Goal: Transaction & Acquisition: Purchase product/service

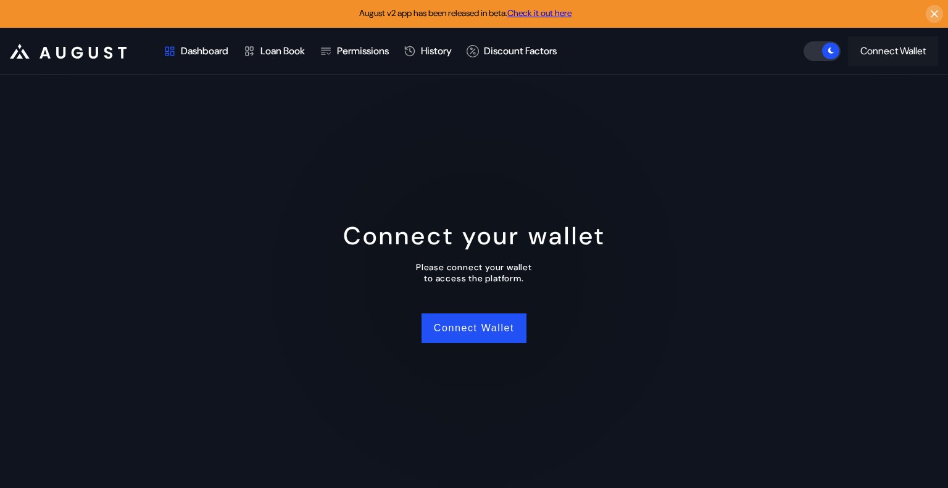
click at [887, 54] on div "Connect Wallet" at bounding box center [892, 50] width 65 height 13
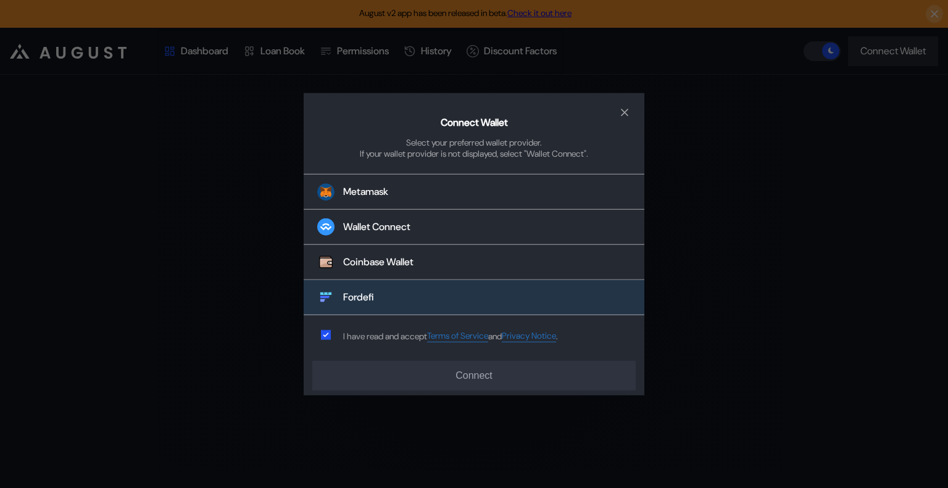
click at [372, 305] on button "Fordefi" at bounding box center [474, 297] width 341 height 35
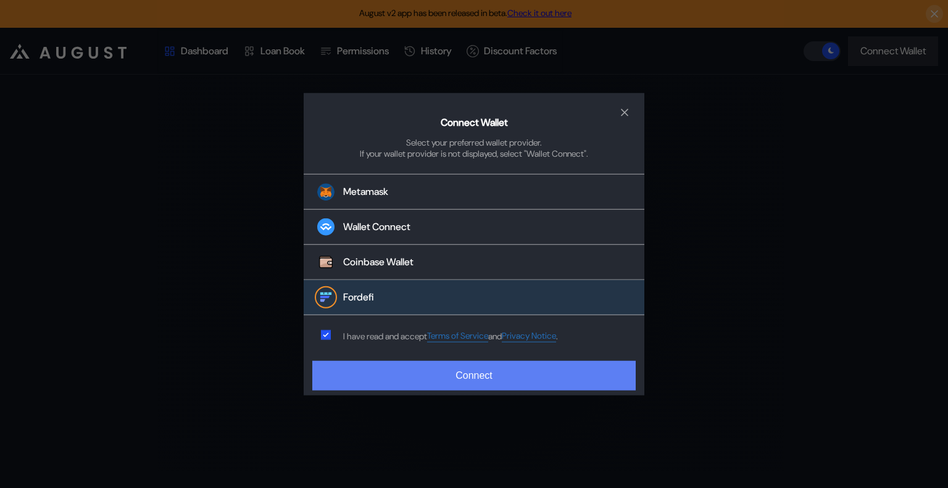
click at [425, 369] on button "Connect" at bounding box center [473, 376] width 323 height 30
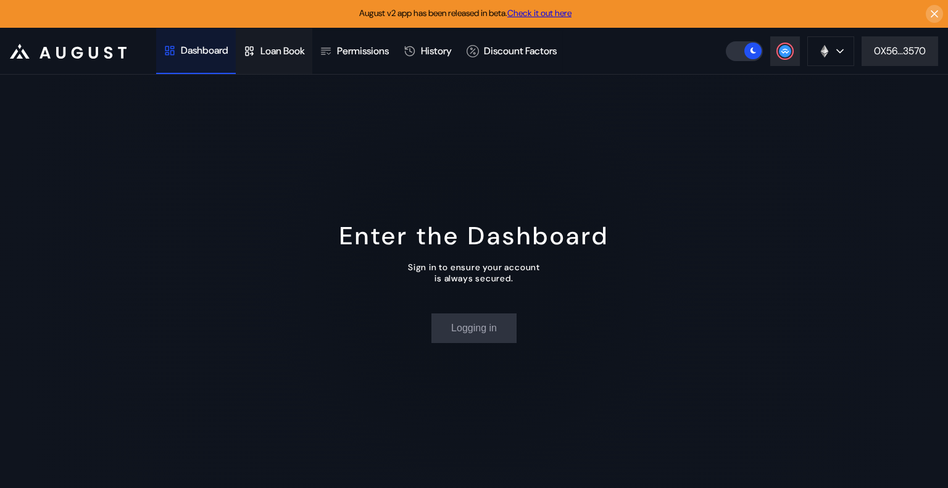
click at [291, 46] on div "Loan Book" at bounding box center [282, 50] width 44 height 13
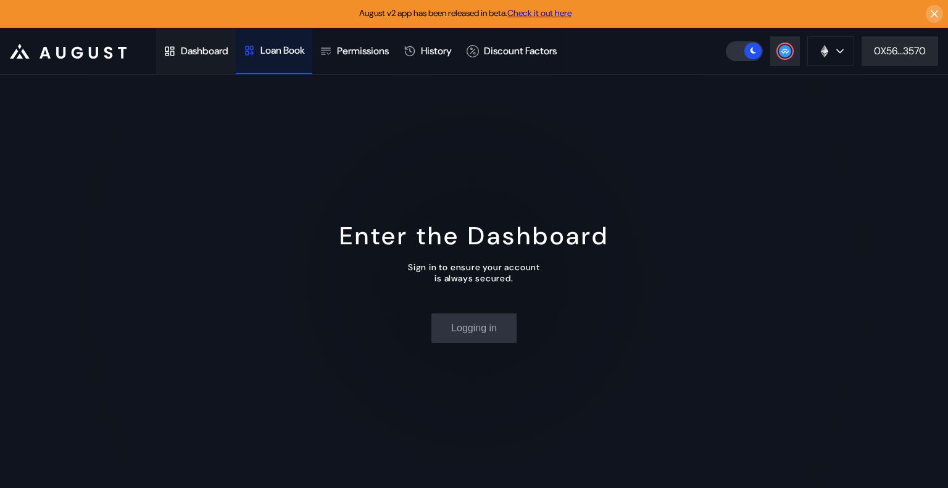
click at [222, 61] on div "Dashboard" at bounding box center [196, 51] width 80 height 46
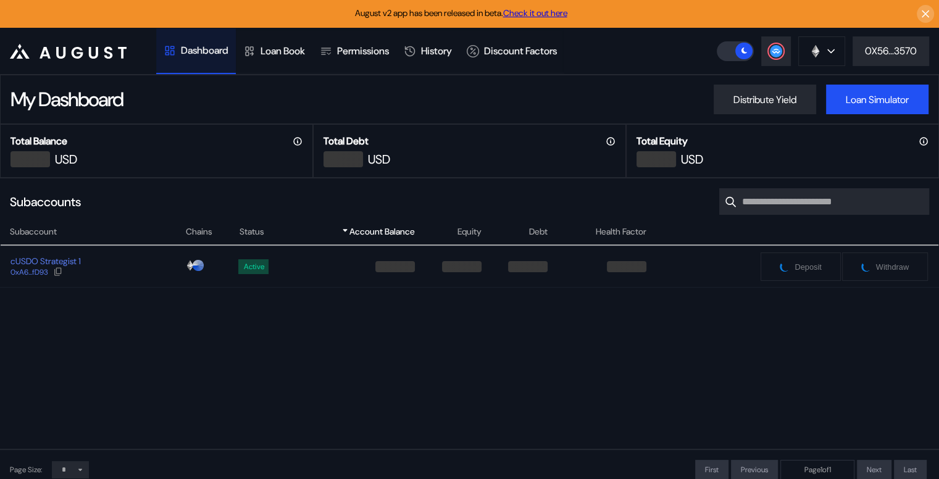
click at [484, 209] on div "Subaccounts Show Closed Accounts" at bounding box center [469, 201] width 939 height 47
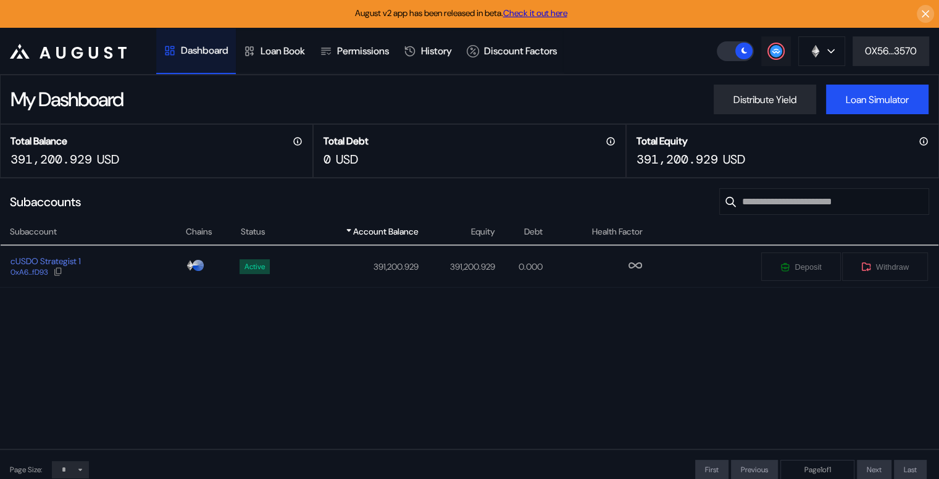
click at [776, 52] on icon at bounding box center [775, 50] width 8 height 5
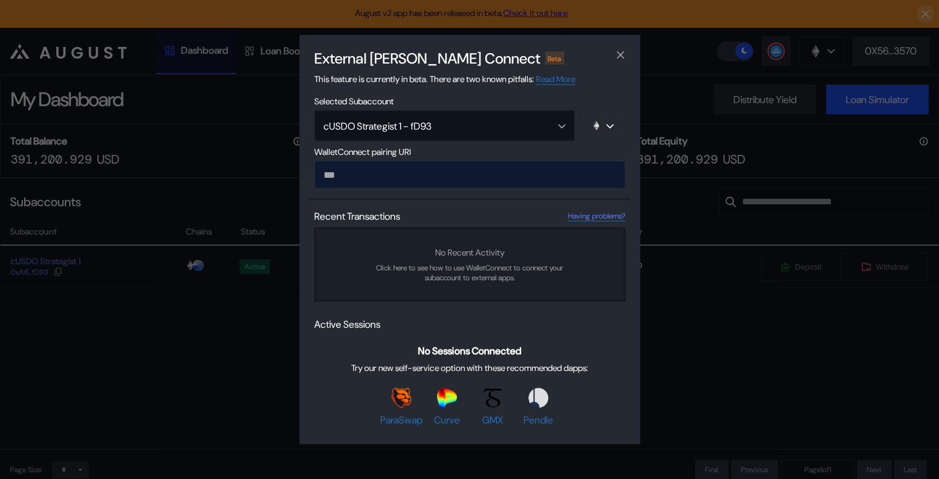
click at [437, 187] on input "modal" at bounding box center [469, 175] width 311 height 28
click at [433, 179] on input "modal" at bounding box center [469, 175] width 311 height 28
type input "**********"
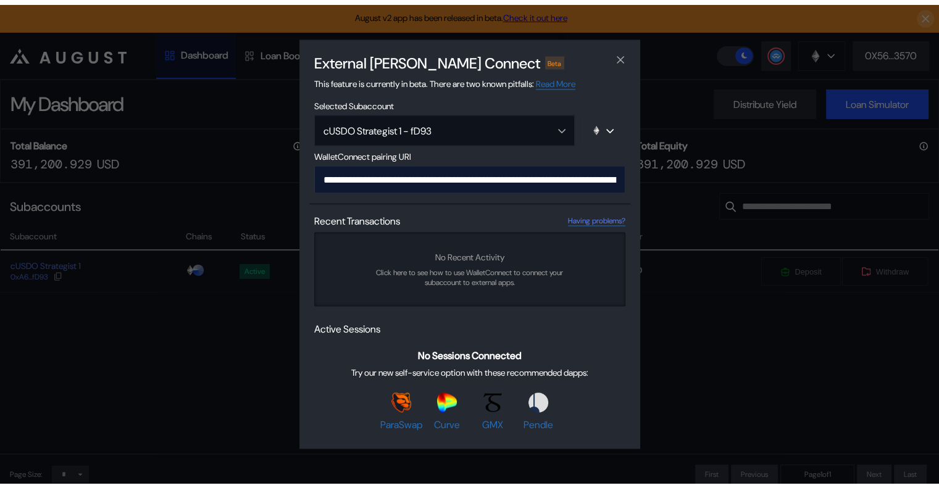
scroll to position [0, 748]
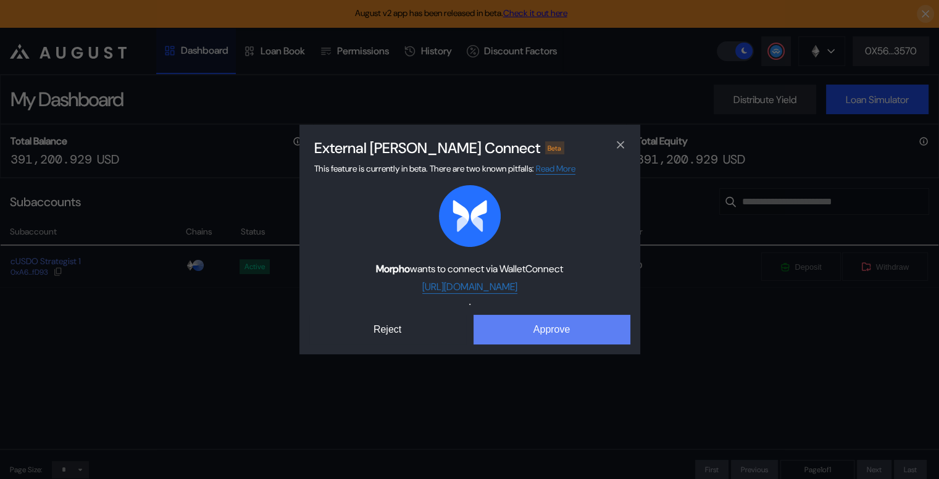
click at [575, 338] on button "Approve" at bounding box center [551, 330] width 157 height 30
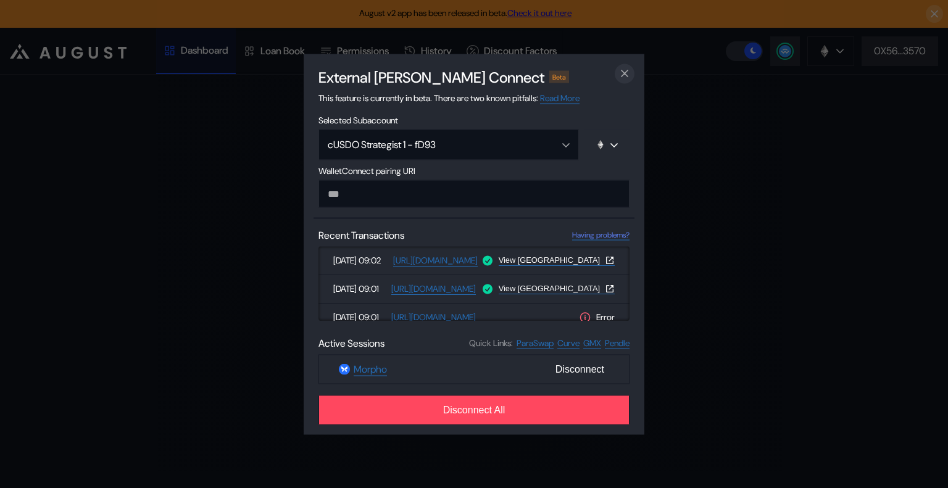
click at [630, 72] on icon "close modal" at bounding box center [624, 73] width 12 height 13
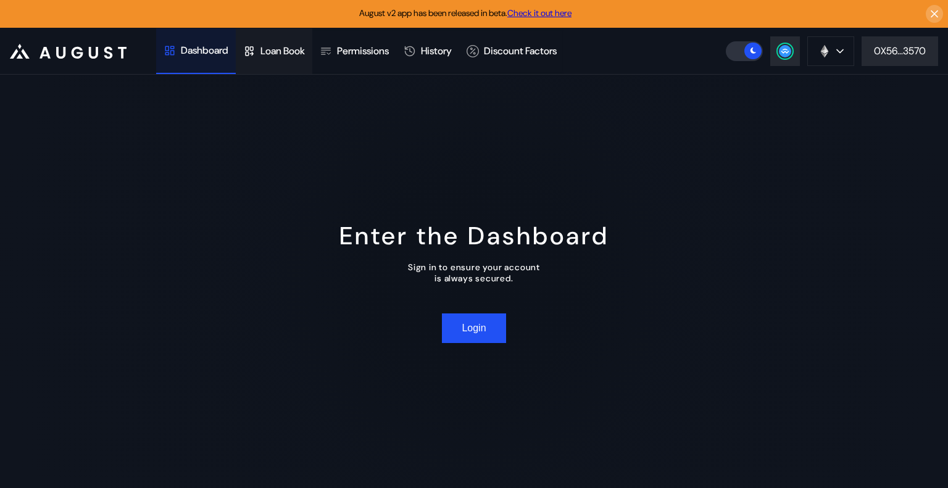
drag, startPoint x: 188, startPoint y: 62, endPoint x: 265, endPoint y: 48, distance: 77.8
click at [188, 62] on div "Dashboard" at bounding box center [196, 51] width 80 height 46
click at [270, 49] on div "Loan Book" at bounding box center [282, 50] width 44 height 13
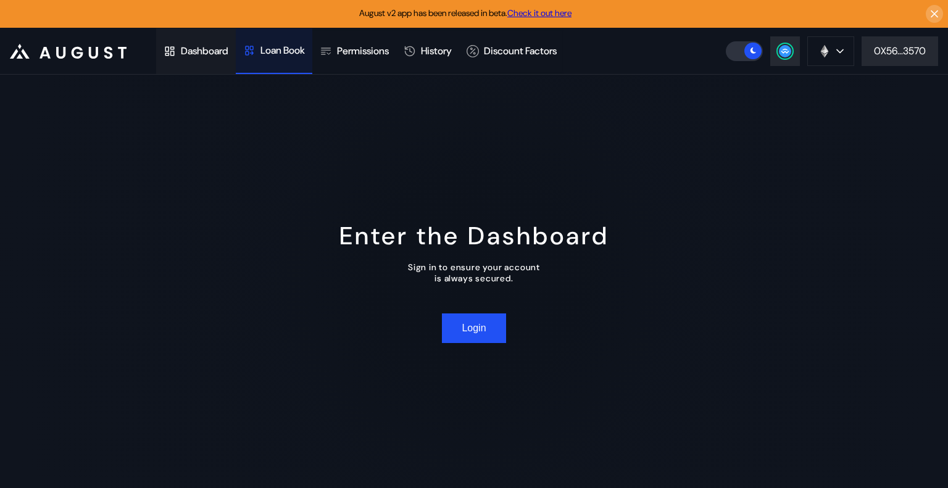
click at [200, 49] on div "Dashboard" at bounding box center [205, 50] width 48 height 13
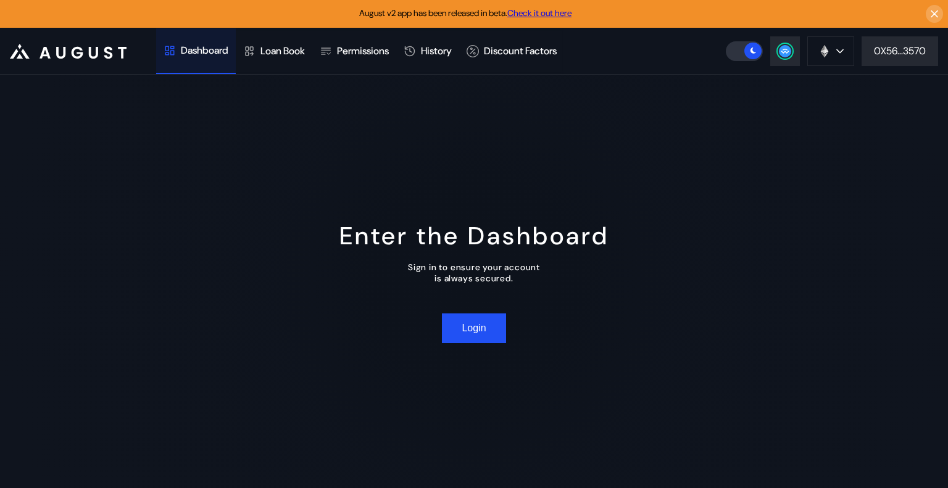
click at [308, 75] on div "Enter the Dashboard Sign in to ensure your account is always secured. Login" at bounding box center [474, 281] width 948 height 413
click at [301, 57] on div "Loan Book" at bounding box center [282, 50] width 44 height 13
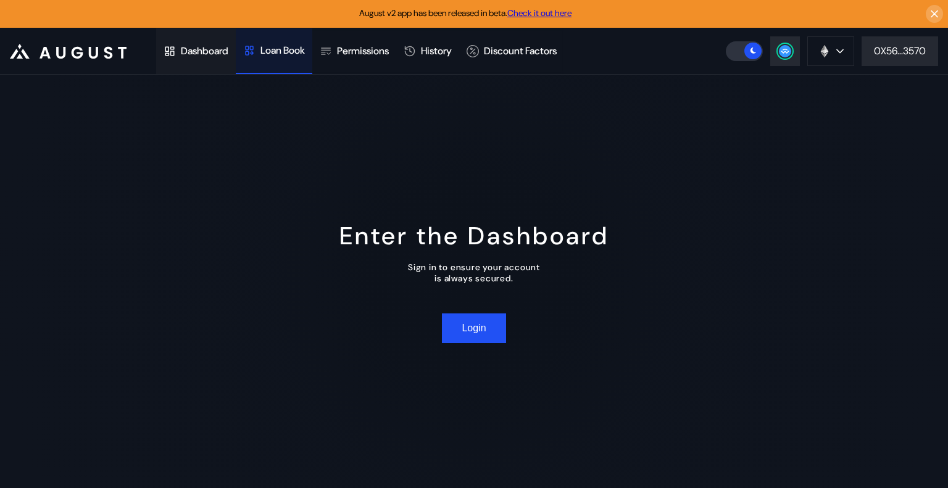
click at [207, 49] on div "Dashboard" at bounding box center [205, 50] width 48 height 13
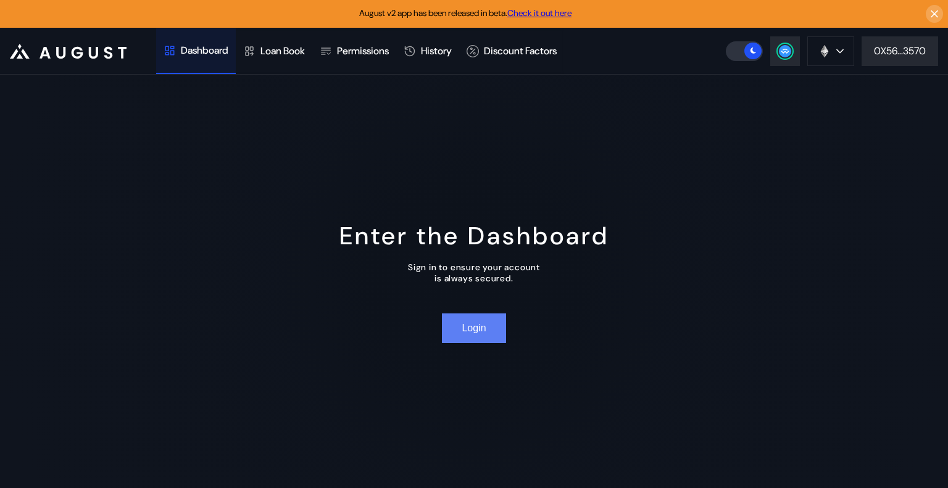
click at [489, 329] on button "Login" at bounding box center [474, 328] width 64 height 30
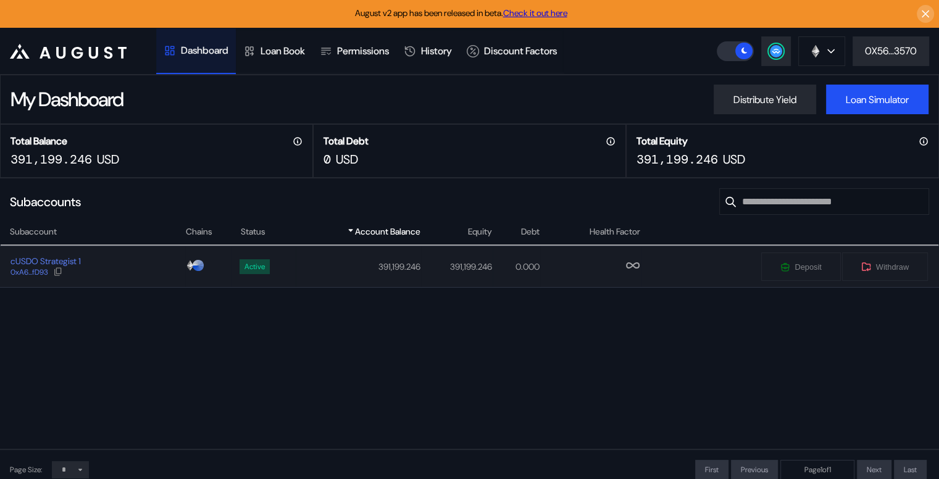
click at [135, 264] on div "cUSDO Strategist 1 0xA6...fD93" at bounding box center [93, 266] width 184 height 22
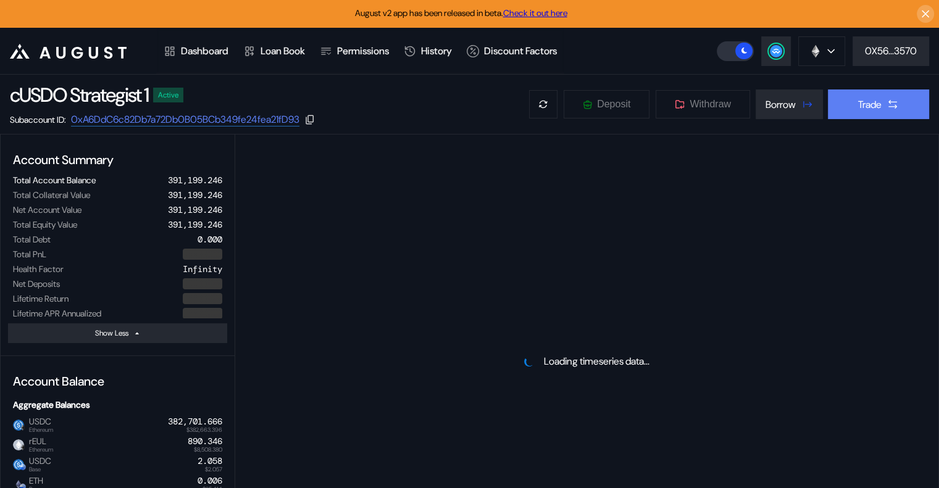
click at [858, 101] on div "Trade" at bounding box center [869, 104] width 23 height 13
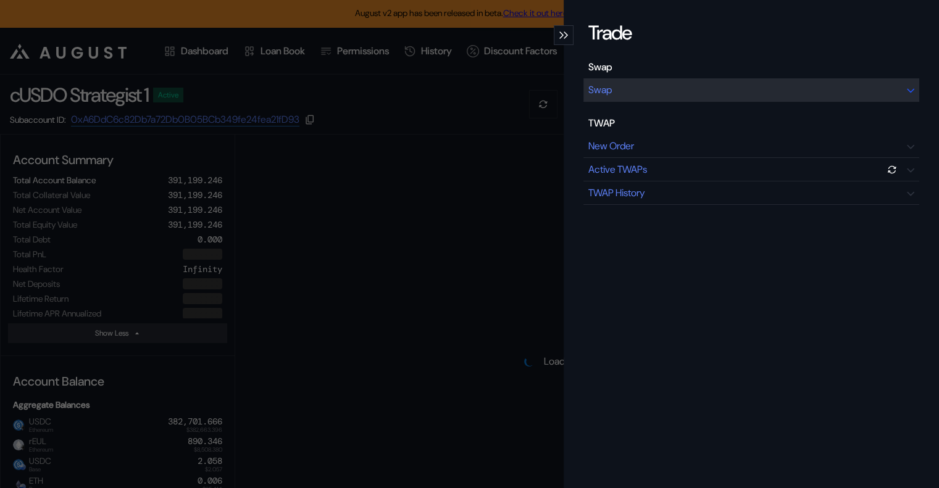
click at [664, 93] on div "Swap" at bounding box center [751, 89] width 336 height 23
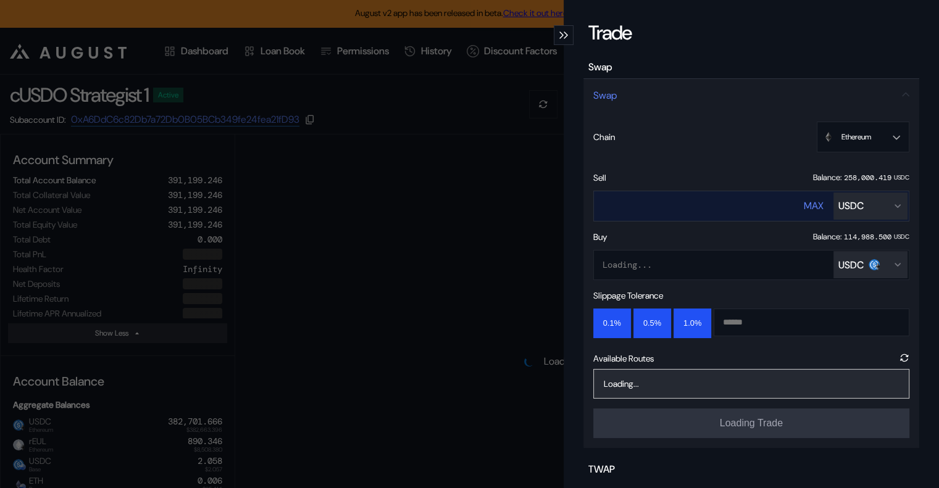
select select "*"
click at [851, 202] on div "USDC" at bounding box center [850, 205] width 25 height 13
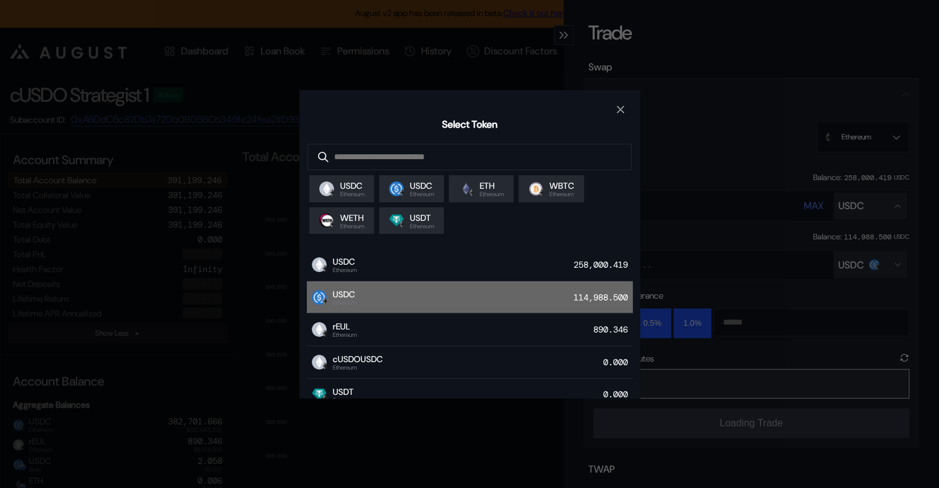
click at [513, 295] on div "USDC Ethereum 114,988.500" at bounding box center [470, 297] width 326 height 33
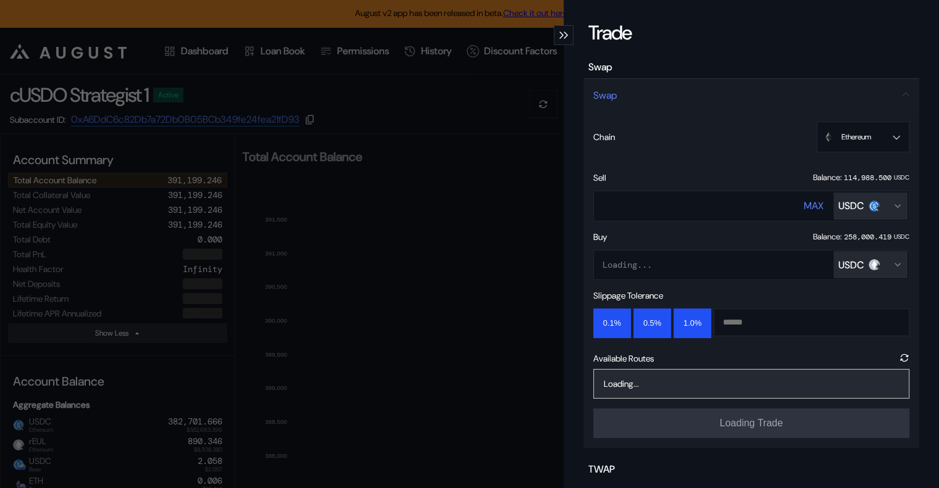
click at [866, 256] on button "USDC" at bounding box center [870, 264] width 74 height 27
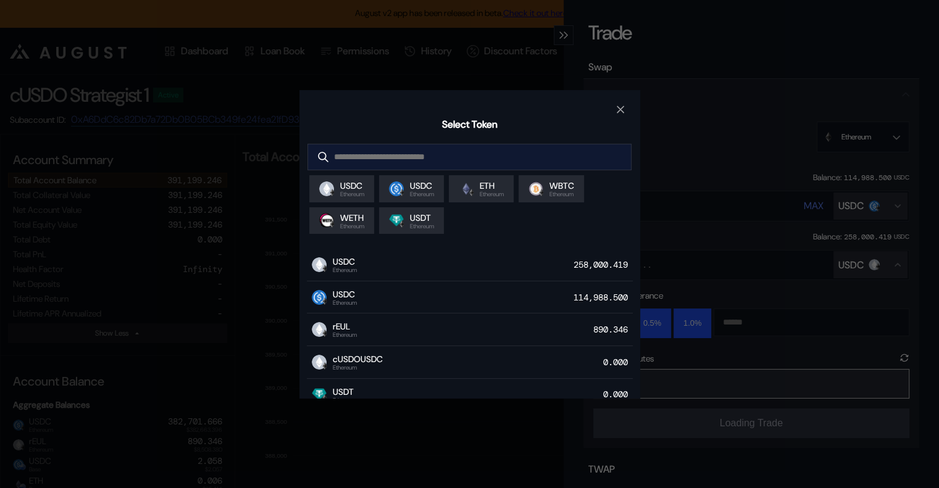
click at [410, 145] on input "modal" at bounding box center [460, 156] width 304 height 25
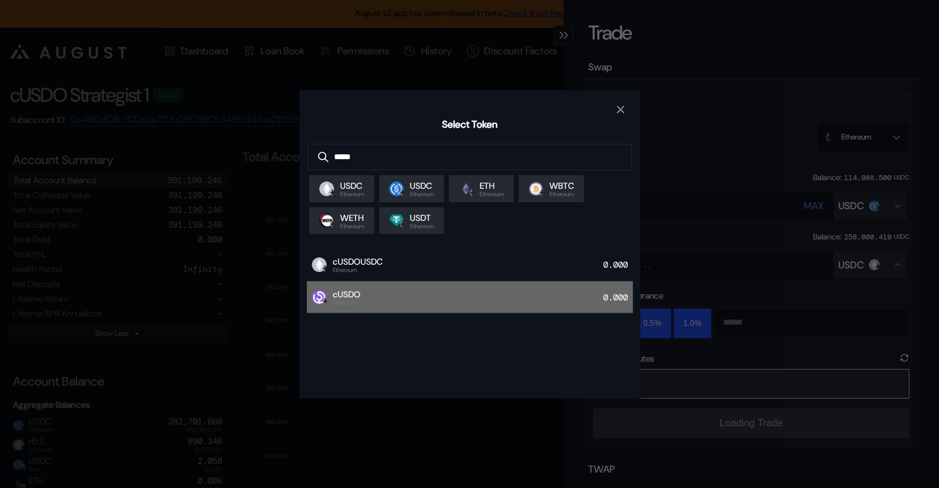
type input "*****"
click at [476, 302] on div "cUSDO Ethereum 0.000" at bounding box center [470, 297] width 326 height 33
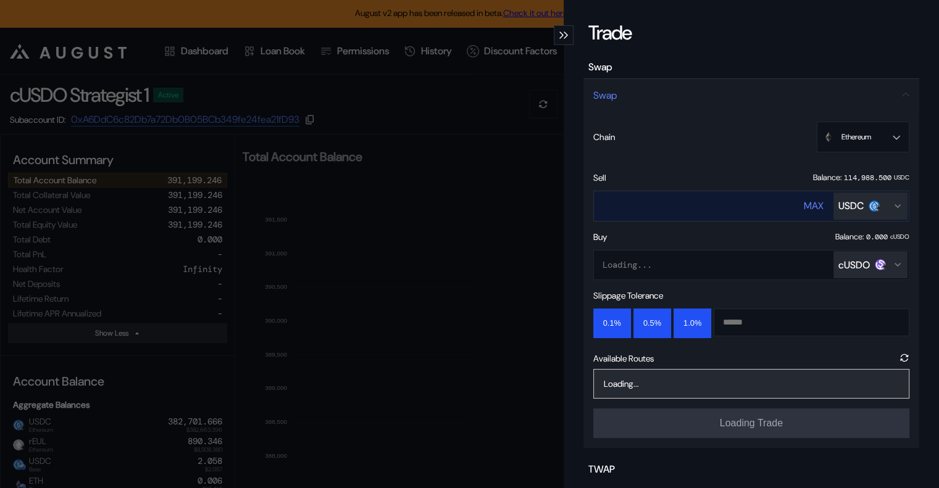
click at [803, 202] on div "MAX" at bounding box center [813, 205] width 20 height 13
type input "********"
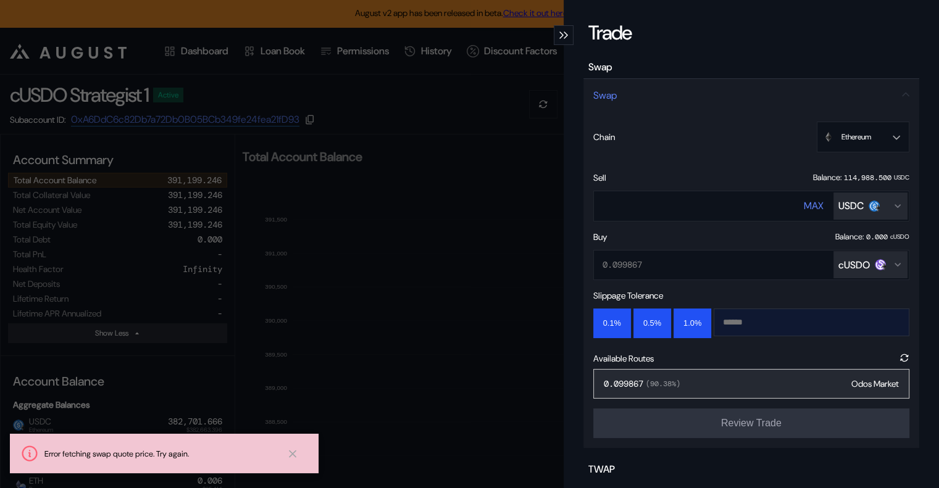
click at [757, 326] on input "modal" at bounding box center [801, 322] width 175 height 27
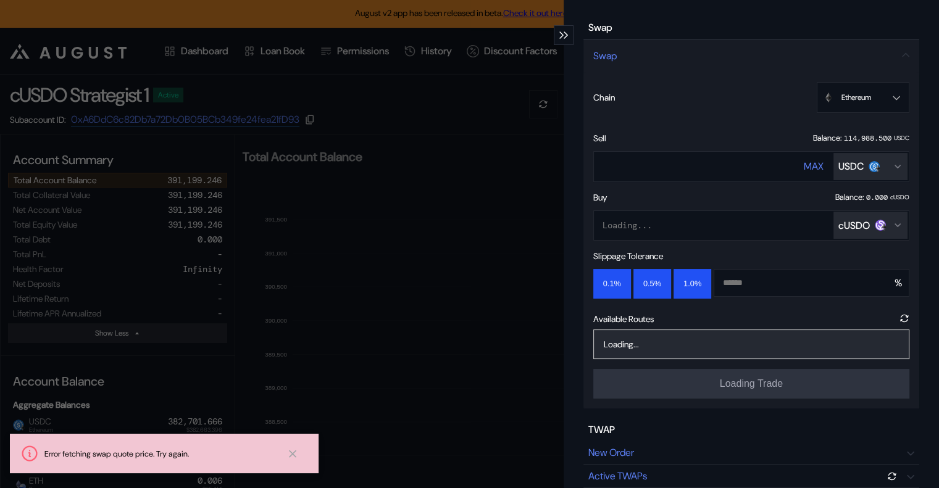
scroll to position [62, 0]
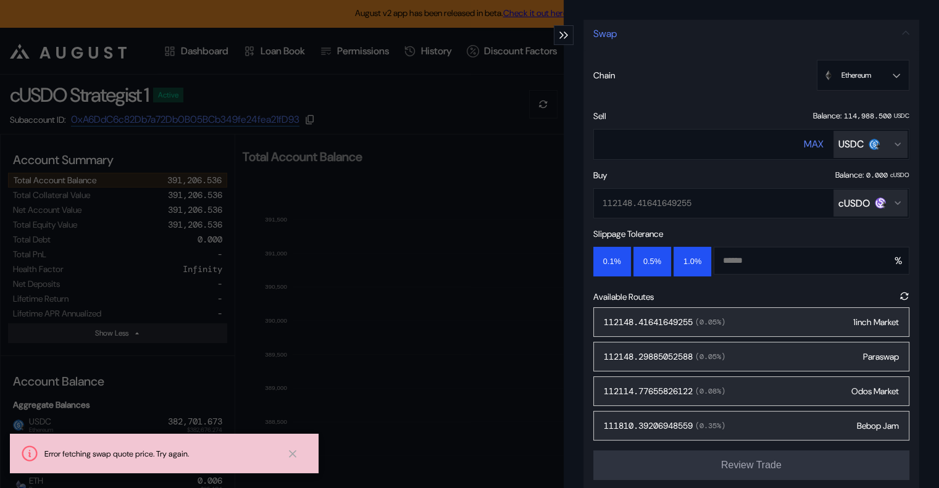
type input "****"
click at [721, 322] on span "( 0.05 %)" at bounding box center [708, 322] width 33 height 10
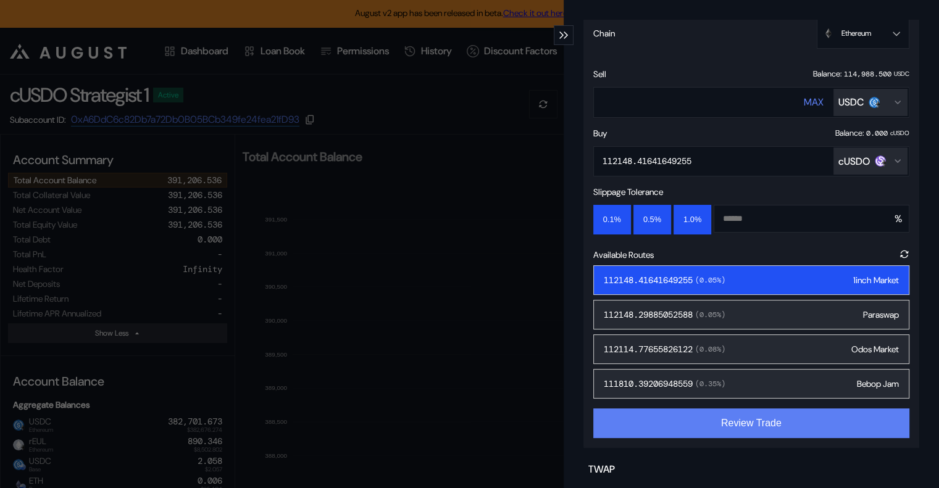
scroll to position [123, 0]
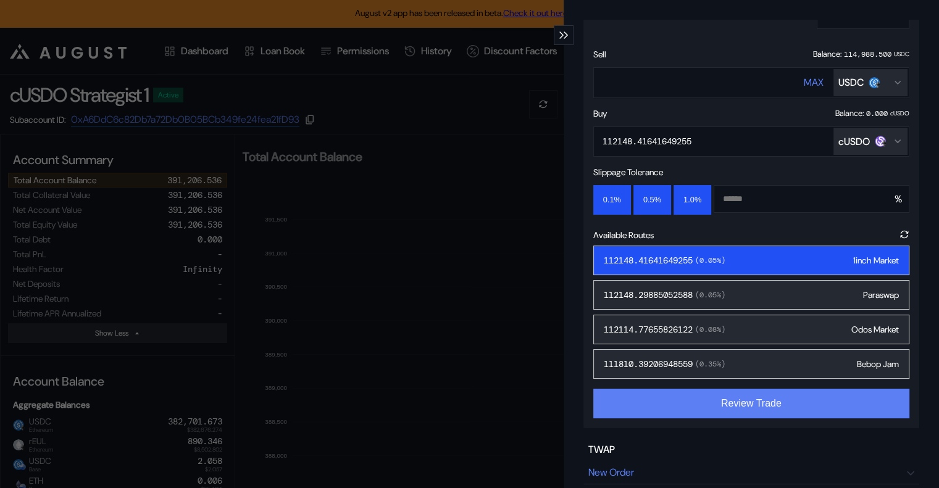
click at [773, 409] on button "Review Trade" at bounding box center [751, 404] width 316 height 30
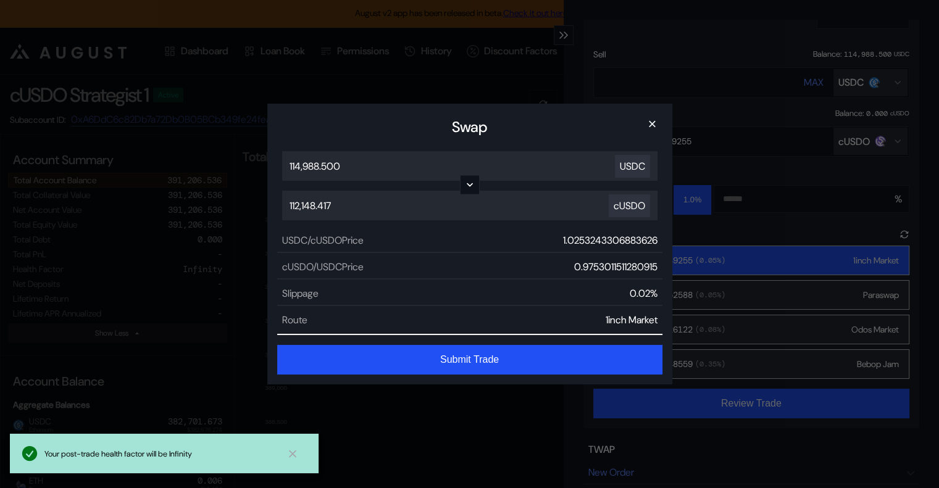
click at [491, 359] on button "Submit Trade" at bounding box center [469, 360] width 385 height 30
